Goal: Transaction & Acquisition: Purchase product/service

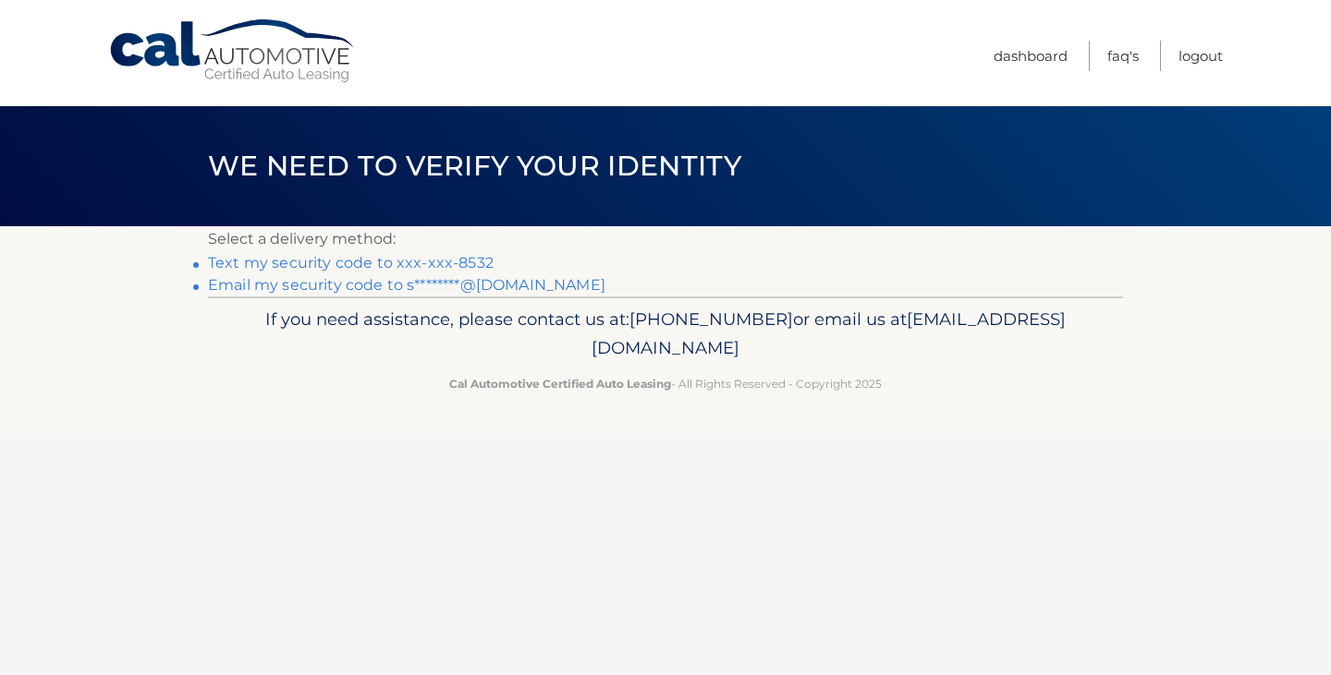
click at [431, 264] on link "Text my security code to xxx-xxx-8532" at bounding box center [351, 263] width 286 height 18
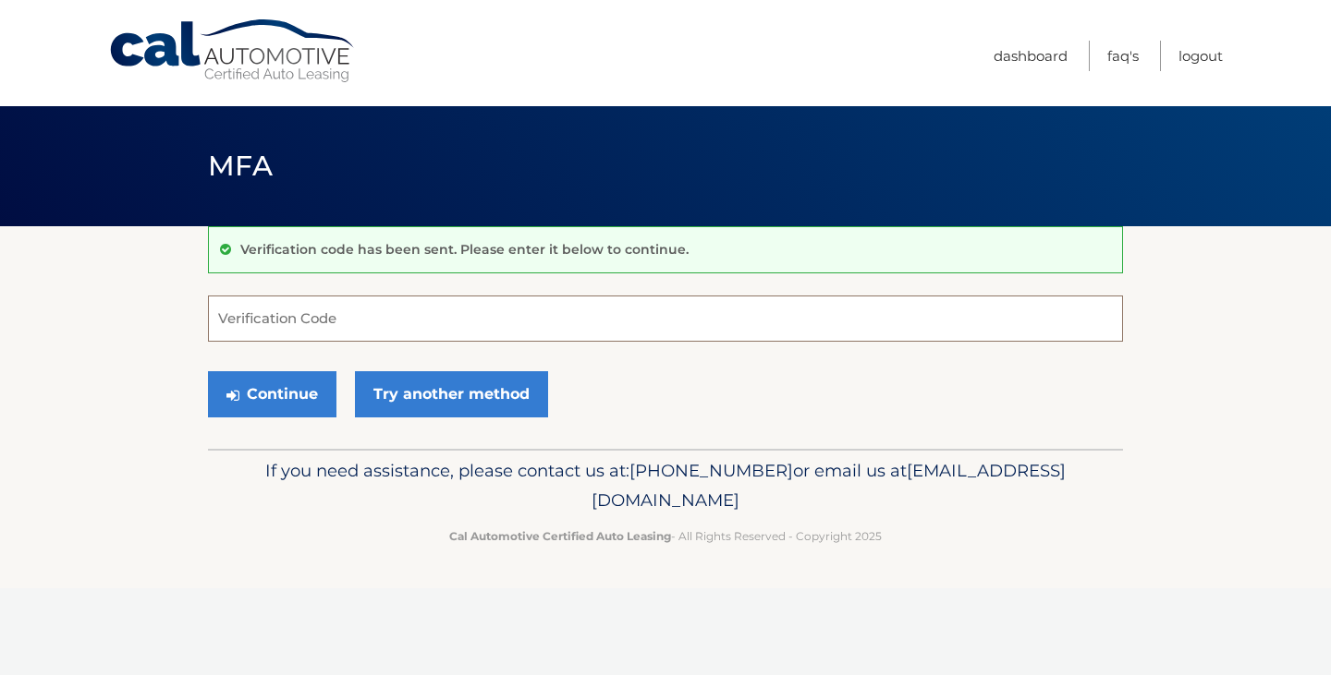
click at [488, 326] on input "Verification Code" at bounding box center [665, 319] width 915 height 46
type input "356801"
click at [298, 394] on button "Continue" at bounding box center [272, 394] width 128 height 46
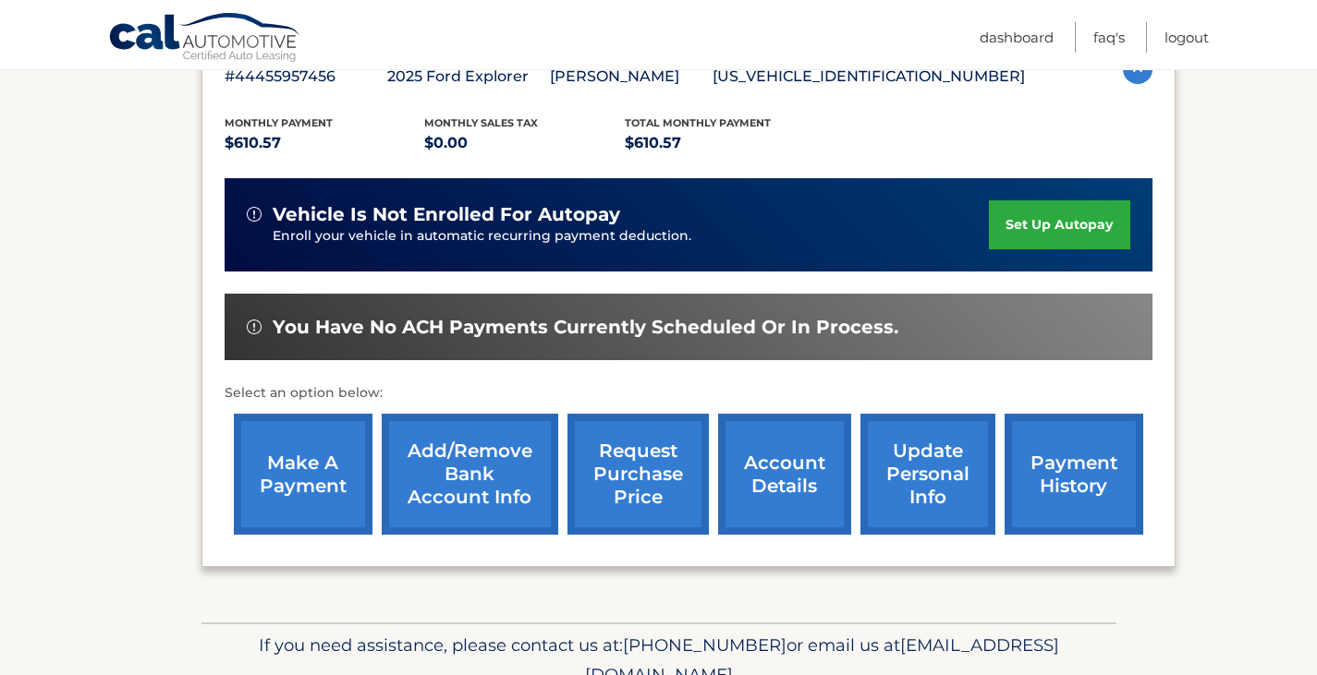
scroll to position [370, 0]
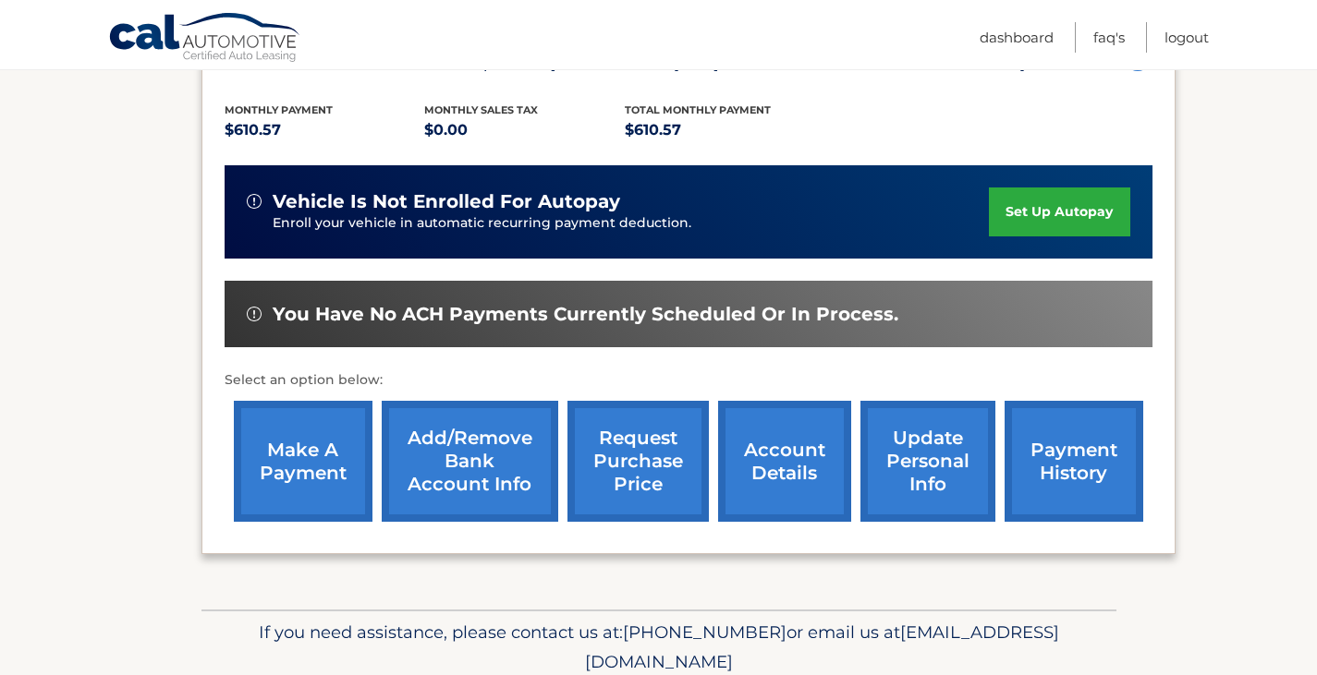
click at [295, 463] on link "make a payment" at bounding box center [303, 461] width 139 height 121
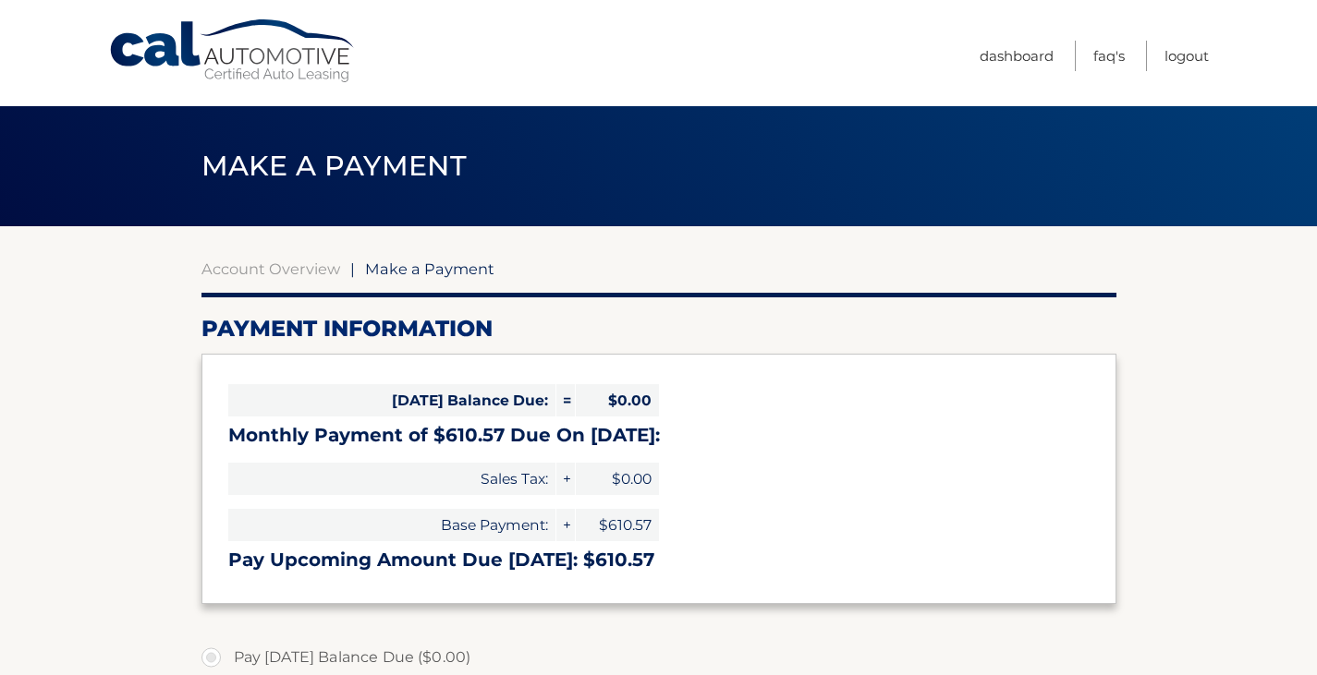
select select "NWNhMWFmYjktYTQ1Yi00MzJjLTk3MjUtYTRkMTY5Y2U5MDM3"
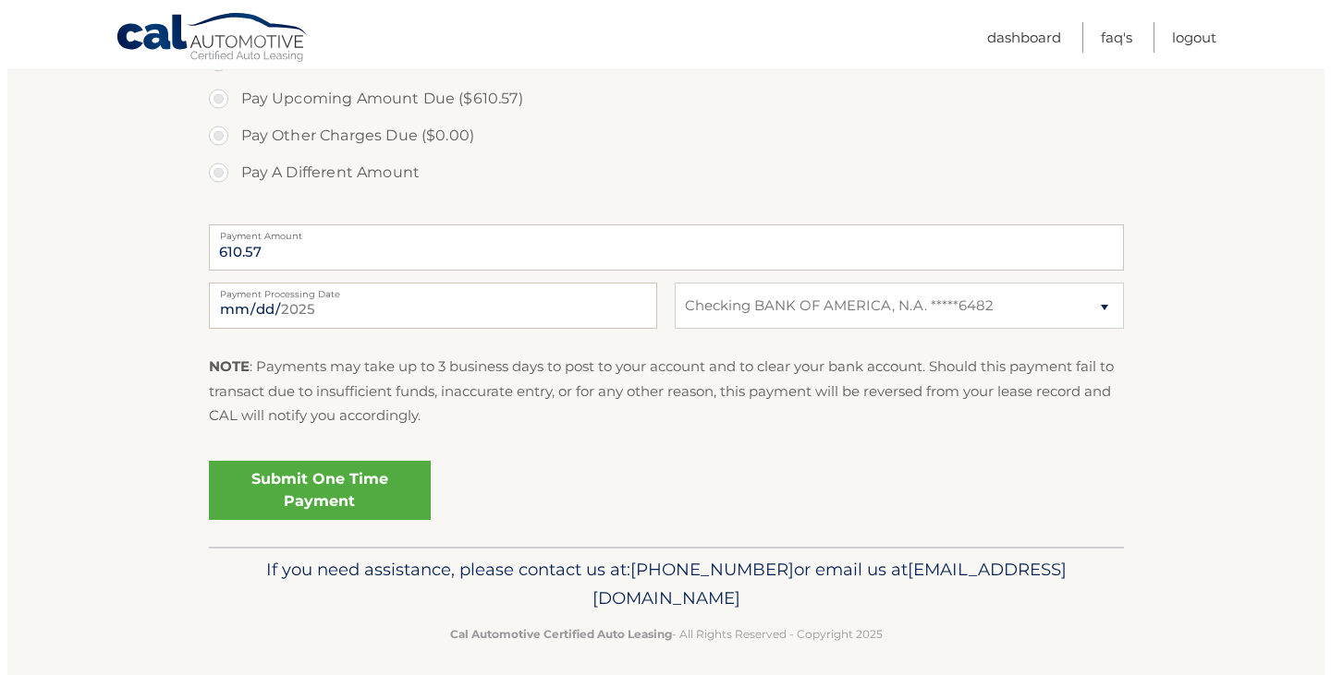
scroll to position [645, 0]
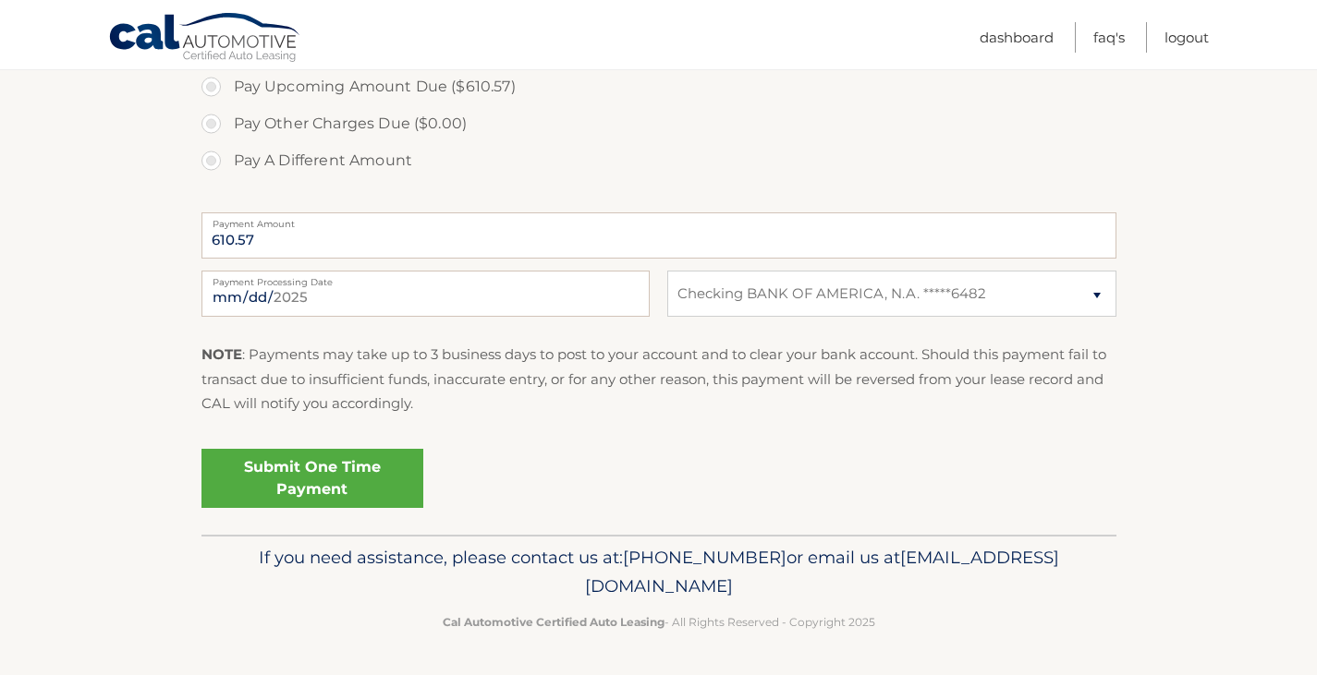
click at [342, 489] on link "Submit One Time Payment" at bounding box center [312, 478] width 222 height 59
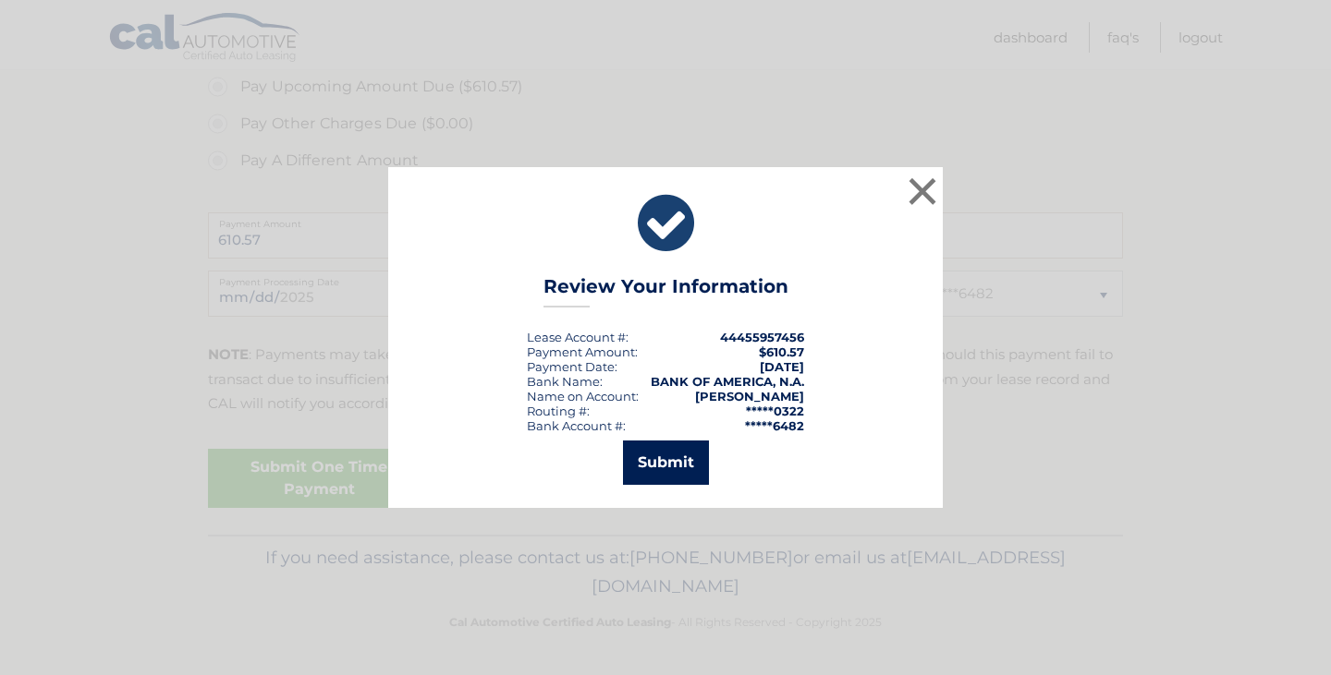
click at [658, 465] on button "Submit" at bounding box center [666, 463] width 86 height 44
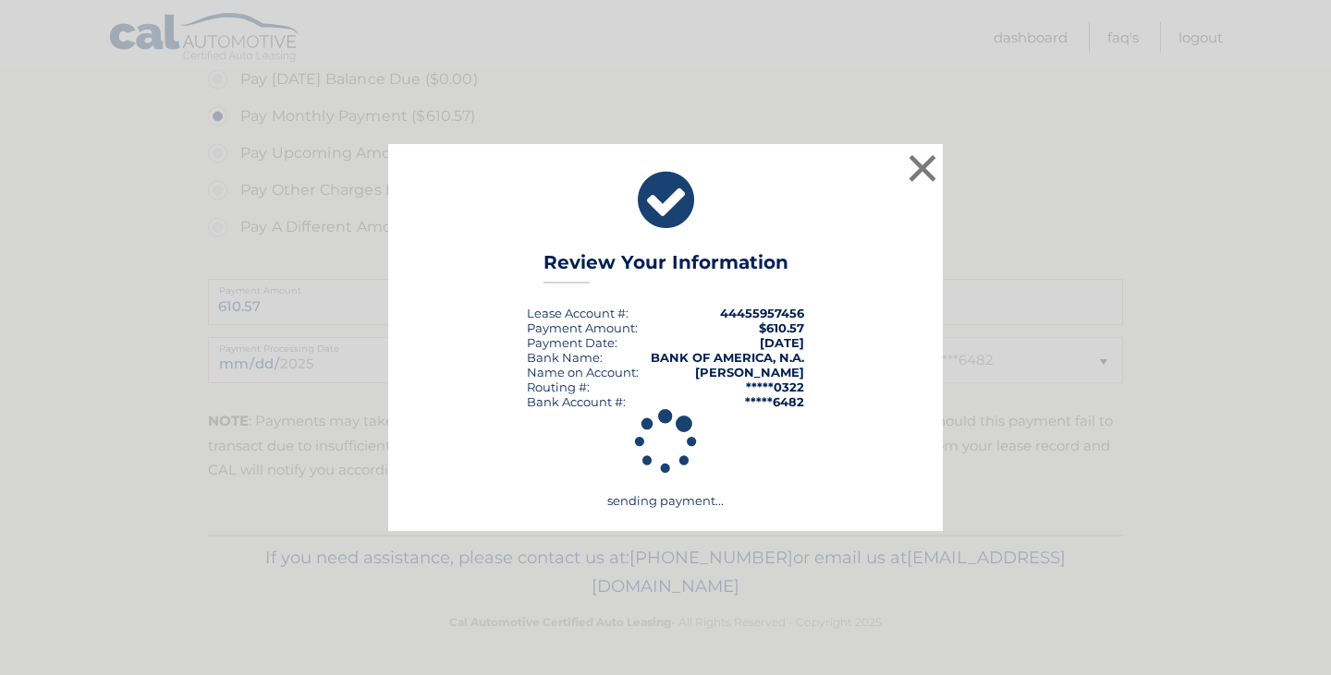
scroll to position [578, 0]
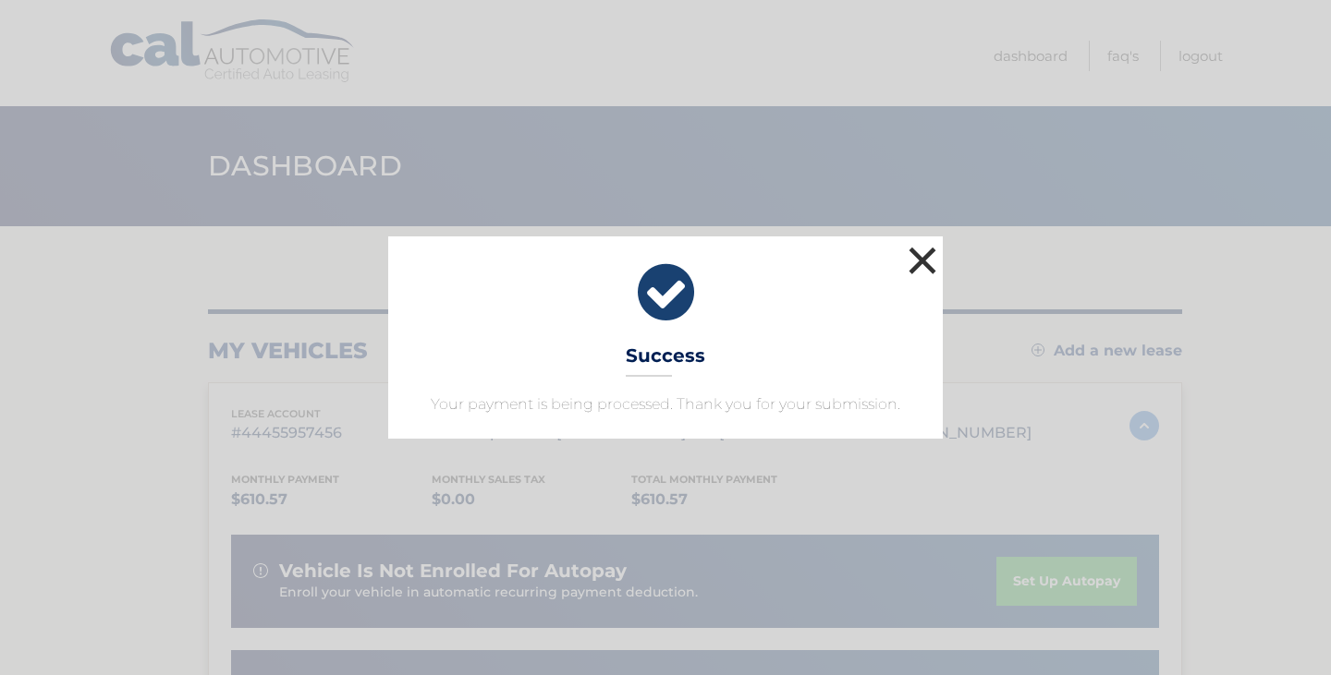
click at [918, 265] on button "×" at bounding box center [922, 260] width 37 height 37
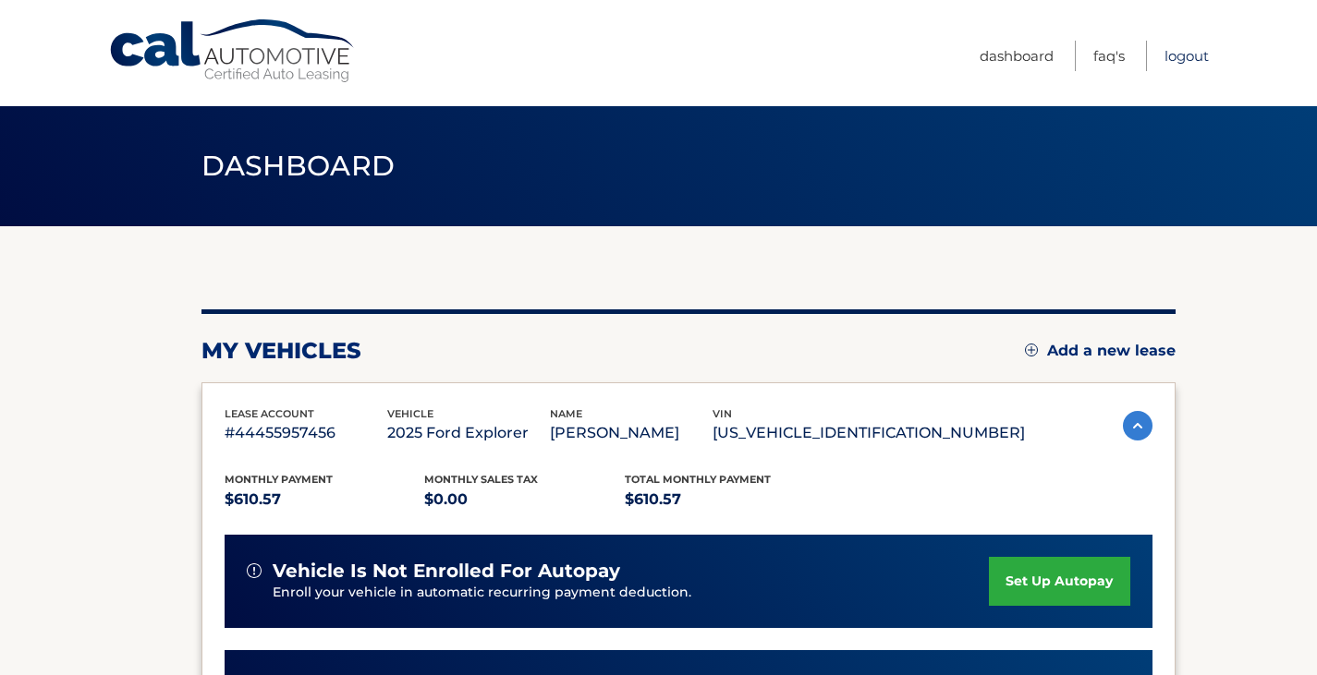
click at [1187, 64] on link "Logout" at bounding box center [1186, 56] width 44 height 30
